Goal: Transaction & Acquisition: Purchase product/service

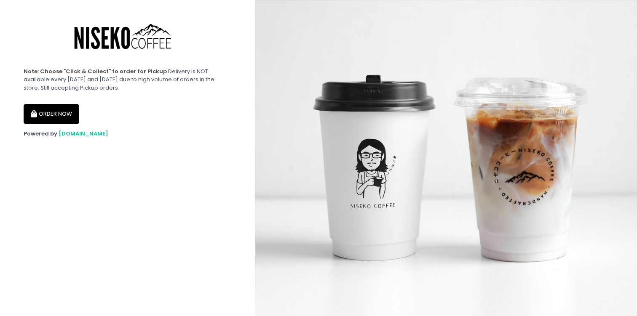
click at [33, 121] on button "ORDER NOW" at bounding box center [52, 114] width 56 height 20
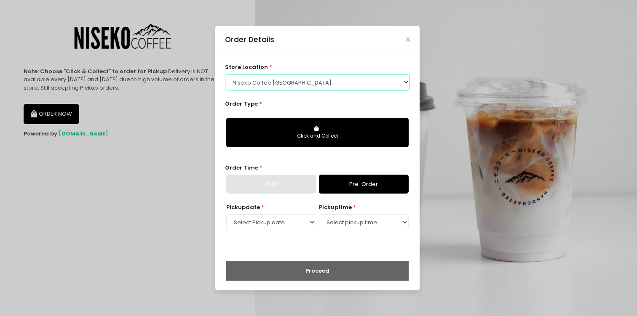
click at [295, 84] on select "Select store location [GEOGRAPHIC_DATA] [GEOGRAPHIC_DATA] Niseko Coffee [GEOGRA…" at bounding box center [317, 82] width 185 height 16
select select "645a039fd957f8b56cab6e88"
click at [225, 74] on select "Select store location [GEOGRAPHIC_DATA] [GEOGRAPHIC_DATA] Niseko Coffee [GEOGRA…" at bounding box center [317, 82] width 185 height 16
click at [265, 102] on div "Order Type * Click and Collect" at bounding box center [317, 127] width 185 height 54
click at [410, 39] on div "Order Details" at bounding box center [317, 40] width 204 height 28
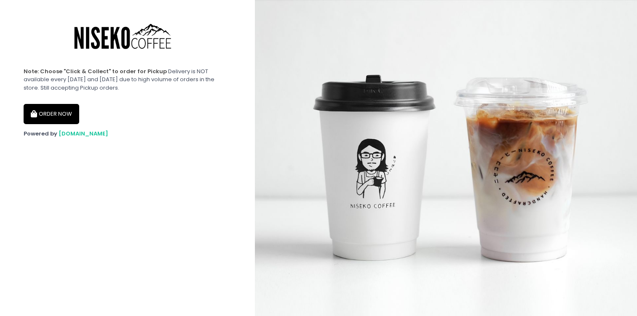
click at [63, 114] on button "ORDER NOW" at bounding box center [52, 114] width 56 height 20
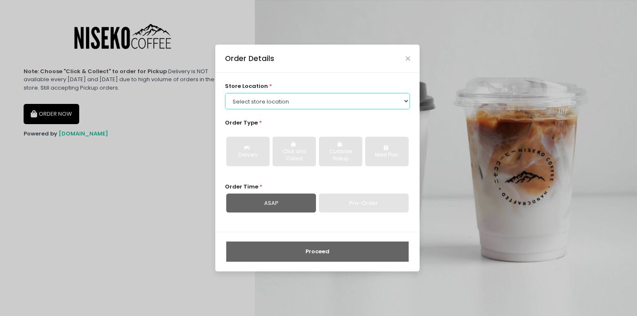
click at [254, 95] on select "Select store location [GEOGRAPHIC_DATA] [GEOGRAPHIC_DATA] Niseko Coffee [GEOGRA…" at bounding box center [317, 101] width 185 height 16
select select "65e94dc6e1872abe6e6d780e"
click at [225, 93] on select "Select store location [GEOGRAPHIC_DATA] [GEOGRAPHIC_DATA] Niseko Coffee [GEOGRA…" at bounding box center [317, 101] width 185 height 16
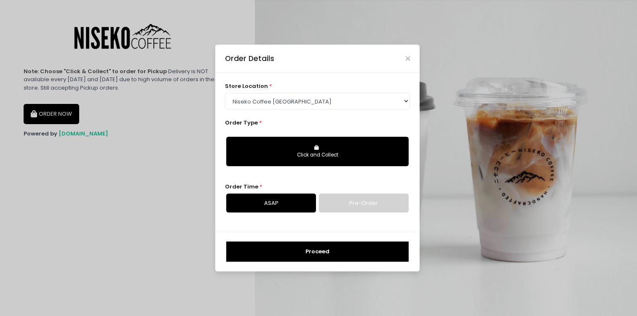
click at [323, 121] on div "Order Type * Click and Collect" at bounding box center [317, 146] width 185 height 54
click at [304, 149] on button "Click and Collect" at bounding box center [317, 151] width 182 height 29
click at [311, 152] on div "Click and Collect" at bounding box center [317, 156] width 171 height 8
click at [341, 122] on div "Order Type * Click and Collect" at bounding box center [317, 146] width 185 height 54
click at [326, 141] on button "Click and Collect" at bounding box center [317, 151] width 182 height 29
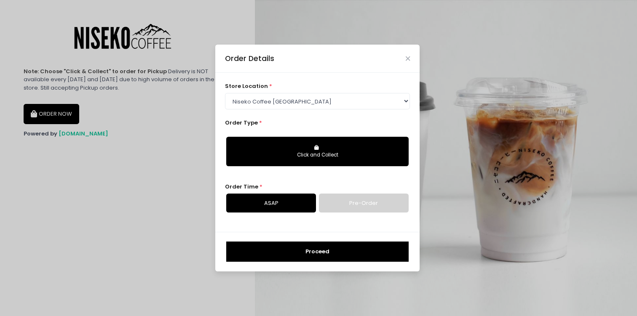
click at [319, 149] on icon "button" at bounding box center [317, 147] width 6 height 5
click at [286, 203] on link "ASAP" at bounding box center [271, 203] width 90 height 19
click at [283, 247] on button "Proceed" at bounding box center [317, 252] width 182 height 20
